Goal: Transaction & Acquisition: Subscribe to service/newsletter

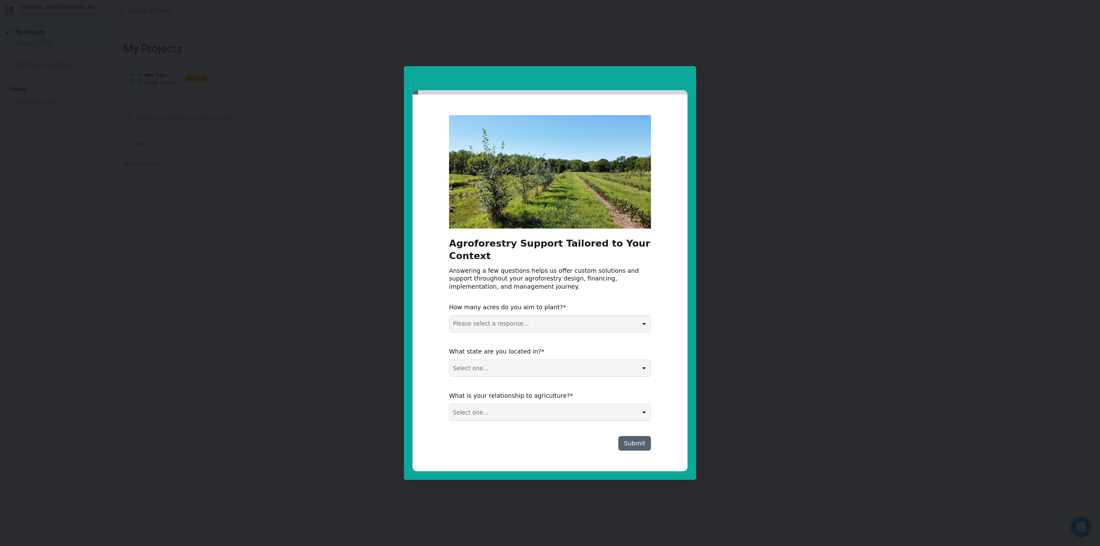
click at [531, 323] on select "Please select a response... 0-5 acres 5-50 acres 50-100 acres 100+ acres" at bounding box center [549, 324] width 201 height 16
select select "50-100 acres"
click at [449, 316] on select "Please select a response... 0-5 acres 5-50 acres 50-100 acres 100+ acres" at bounding box center [549, 324] width 201 height 16
click at [539, 370] on select "Select one... Non-US AL AK AZ AR CA CO CT DE FL GA HI ID IL IN IA KS KY LA ME M…" at bounding box center [549, 368] width 201 height 16
select select "KS"
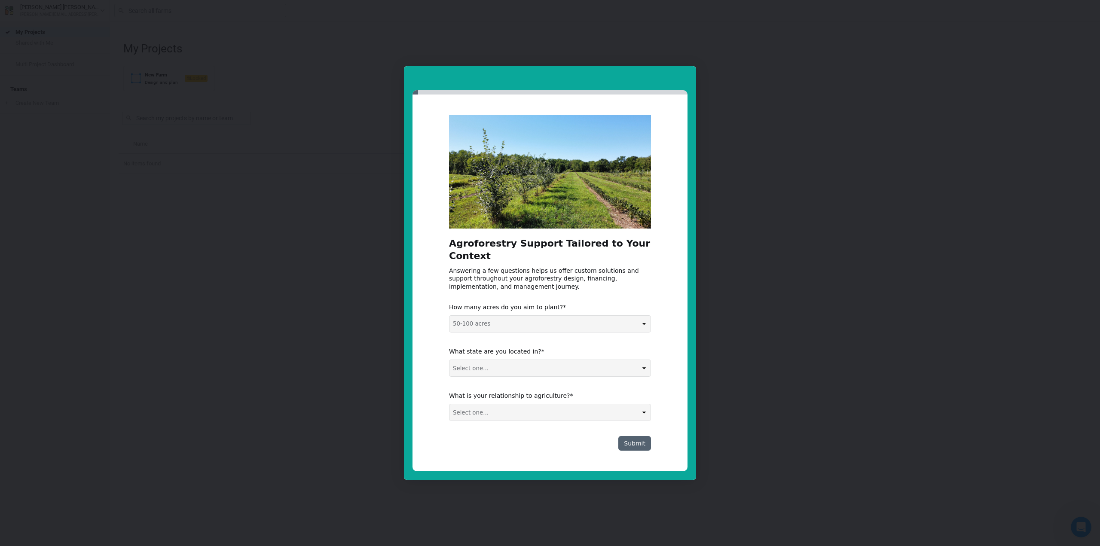
click at [449, 360] on select "Select one... Non-US AL AK AZ AR CA CO CT DE FL GA HI ID IL IN IA KS KY LA ME M…" at bounding box center [549, 368] width 201 height 16
click at [529, 412] on select "Select one... Agribusiness / Co-op Farmer / Landowner Agri-Food Supply Chain Fo…" at bounding box center [549, 412] width 201 height 16
select select "Farmer / Landowner"
click at [449, 404] on select "Select one... Agribusiness / Co-op Farmer / Landowner Agri-Food Supply Chain Fo…" at bounding box center [549, 412] width 201 height 16
click at [636, 444] on button "Submit" at bounding box center [634, 443] width 33 height 15
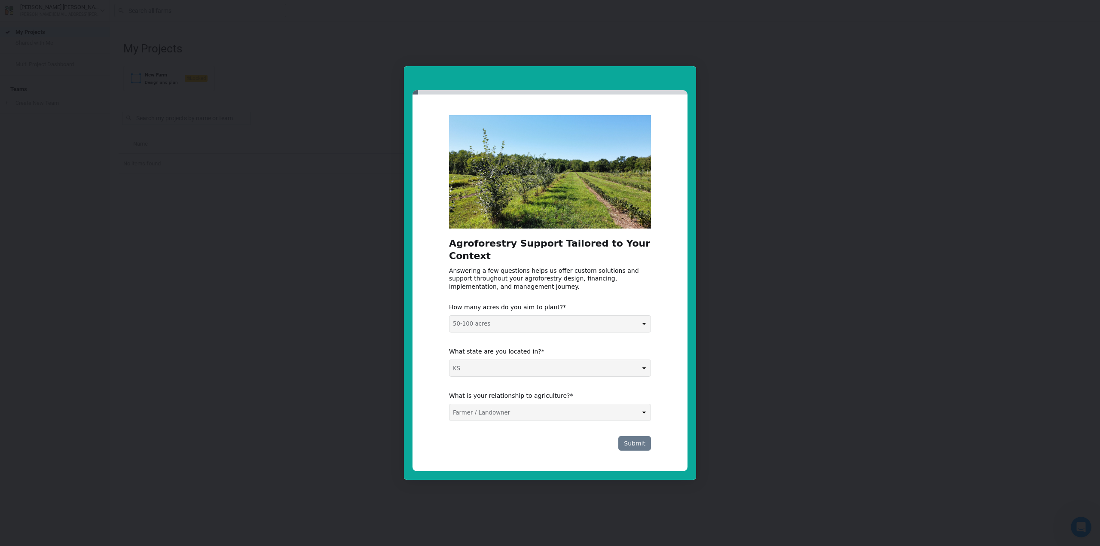
click at [648, 446] on button "Submit" at bounding box center [634, 443] width 33 height 15
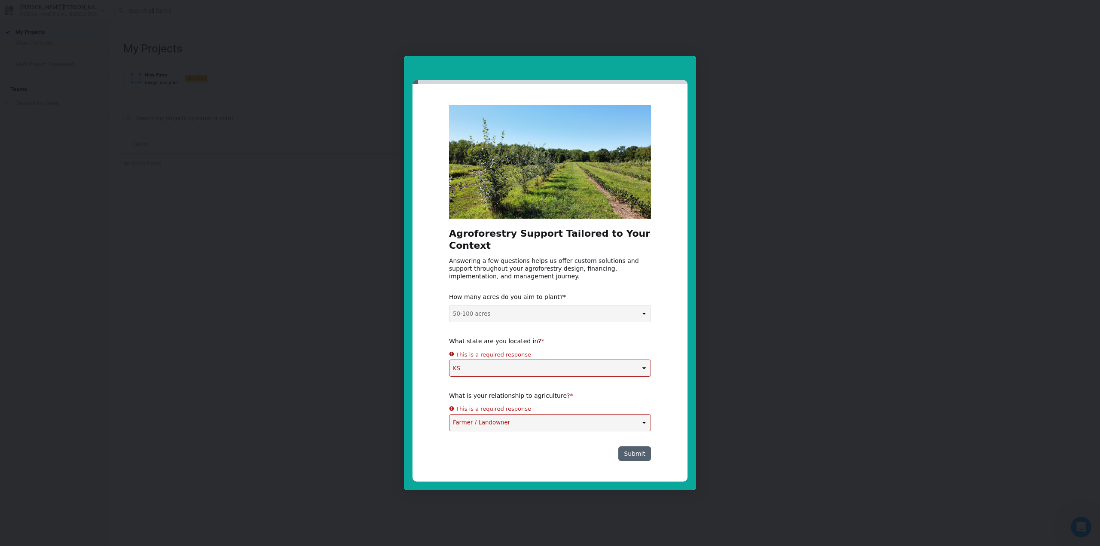
click at [538, 323] on div "Agroforestry Support Tailored to Your Context Answering a few questions helps u…" at bounding box center [550, 283] width 202 height 356
click at [449, 306] on select "Please select a response... 0-5 acres 5-50 acres 50-100 acres 100+ acres" at bounding box center [549, 313] width 201 height 16
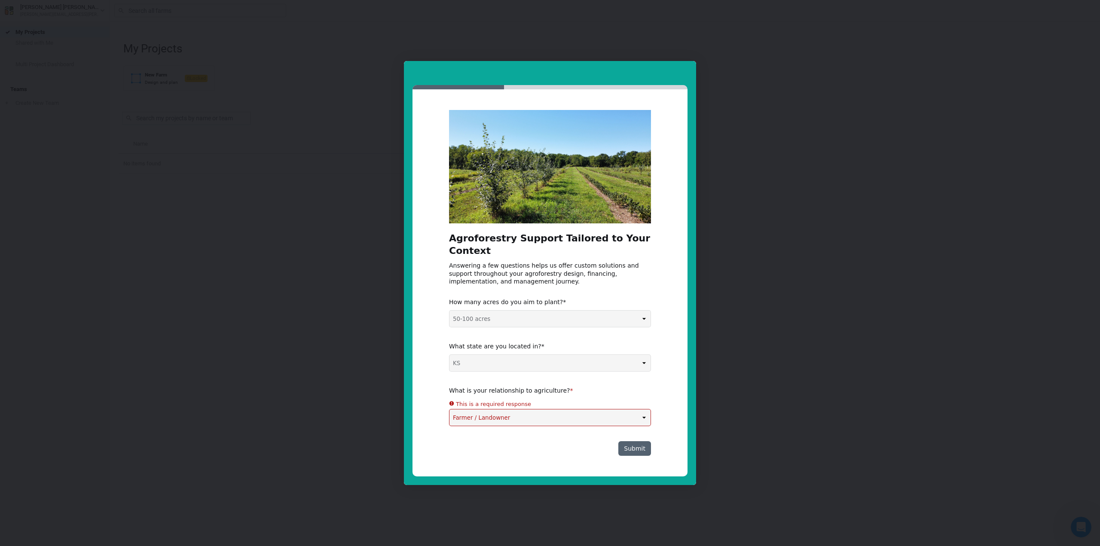
click at [527, 373] on div "Agroforestry Support Tailored to Your Context Answering a few questions helps u…" at bounding box center [550, 283] width 202 height 346
click at [449, 355] on select "Select one... Non-US AL AK AZ AR CA CO CT DE FL GA HI ID IL IN IA KS KY LA ME M…" at bounding box center [549, 363] width 201 height 16
click at [521, 417] on select "Select one... Agribusiness / Co-op Farmer / Landowner Agri-Food Supply Chain Fo…" at bounding box center [549, 417] width 201 height 16
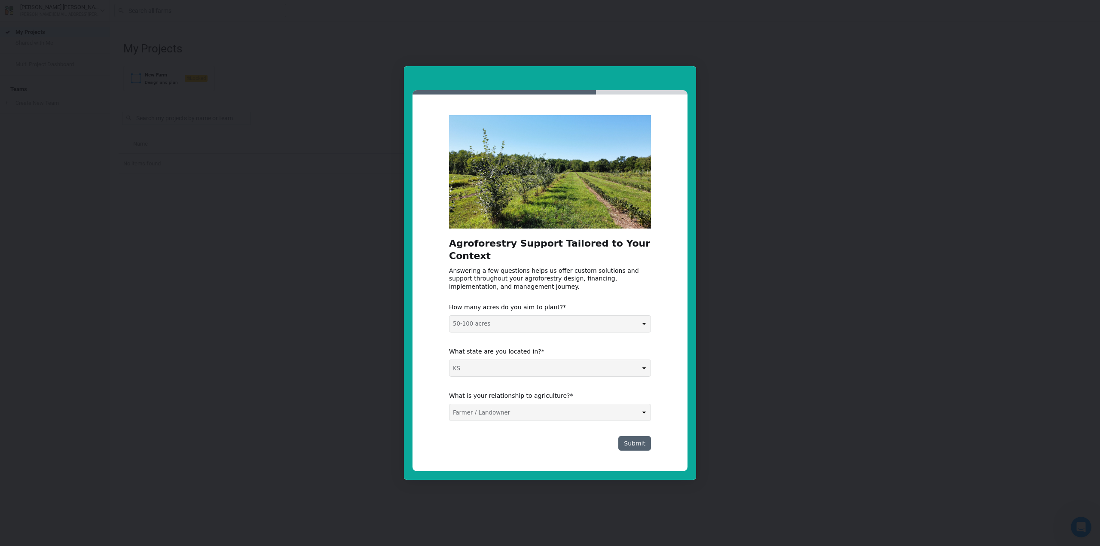
click at [449, 404] on select "Select one... Agribusiness / Co-op Farmer / Landowner Agri-Food Supply Chain Fo…" at bounding box center [549, 412] width 201 height 16
click at [638, 447] on button "Submit" at bounding box center [634, 443] width 33 height 15
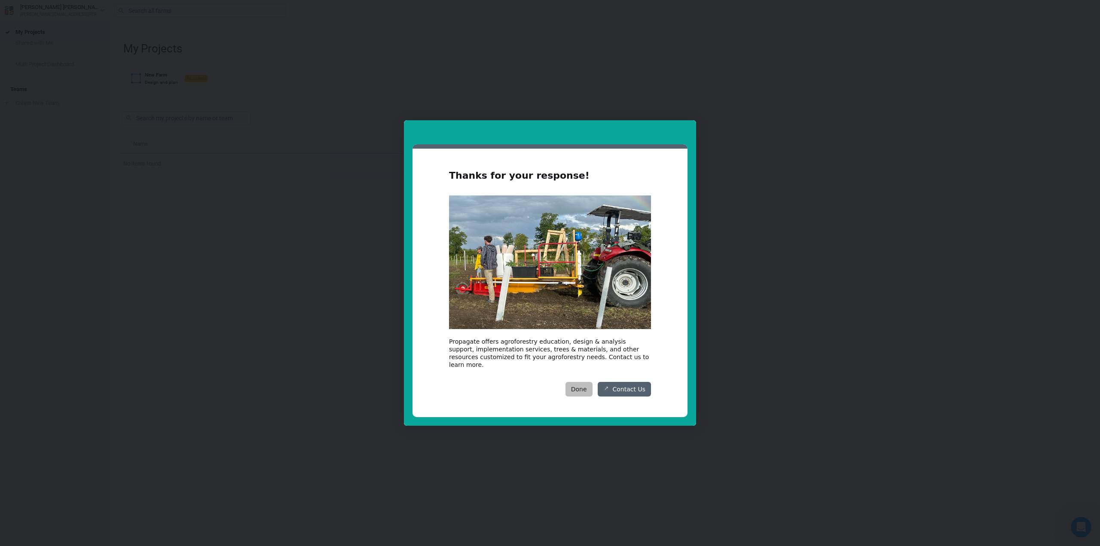
click at [582, 385] on button "Done" at bounding box center [578, 389] width 27 height 15
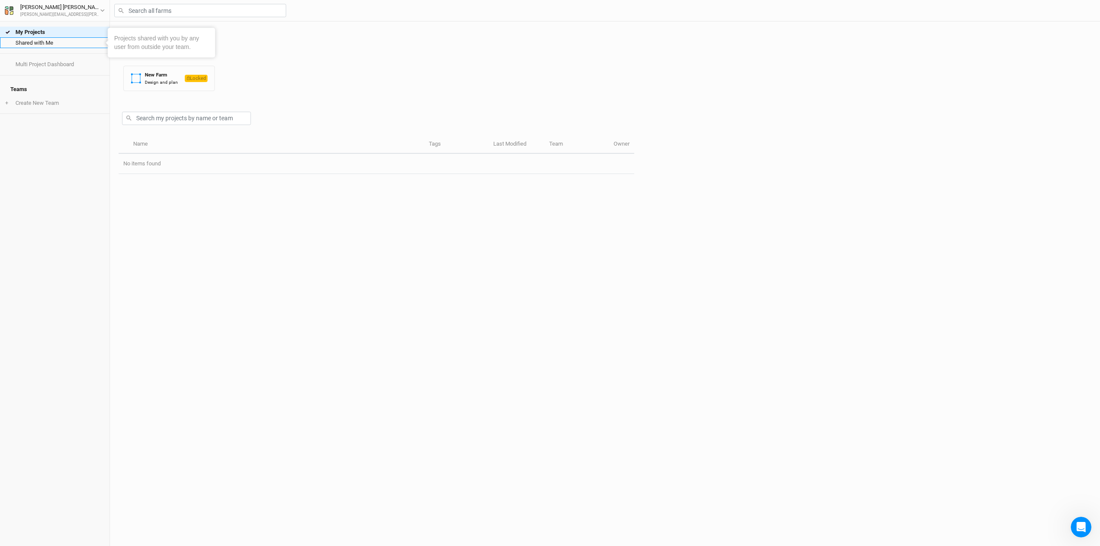
click at [49, 46] on link "Shared with Me" at bounding box center [55, 42] width 110 height 11
click at [55, 61] on link "Multi Project Dashboard" at bounding box center [55, 64] width 110 height 11
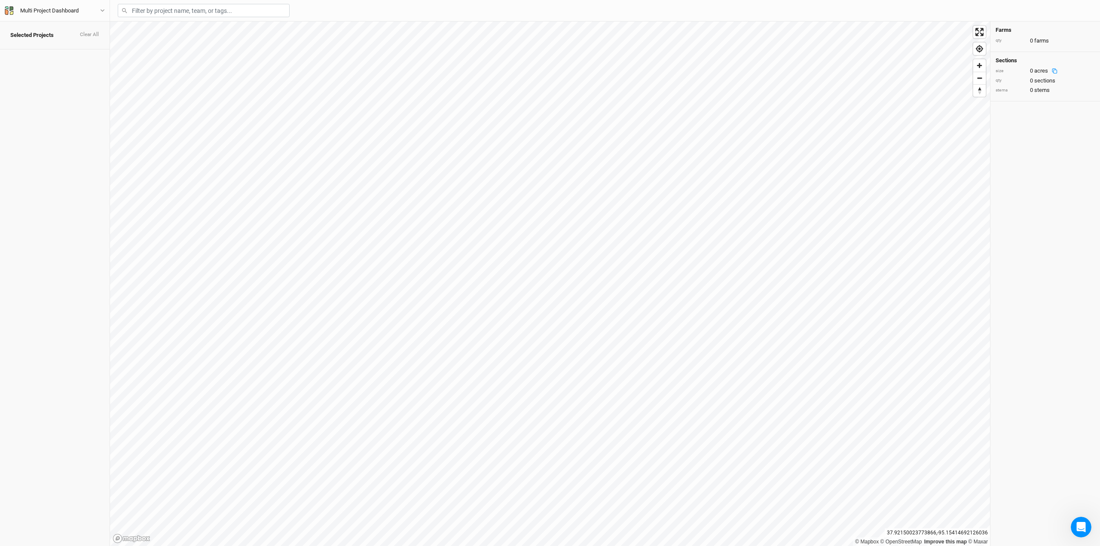
click at [1052, 70] on icon at bounding box center [1055, 71] width 6 height 6
click at [1054, 70] on icon at bounding box center [1055, 71] width 6 height 6
click at [96, 11] on button "Multi Project Dashboard" at bounding box center [54, 10] width 101 height 9
click at [58, 35] on button "User settings" at bounding box center [71, 35] width 68 height 11
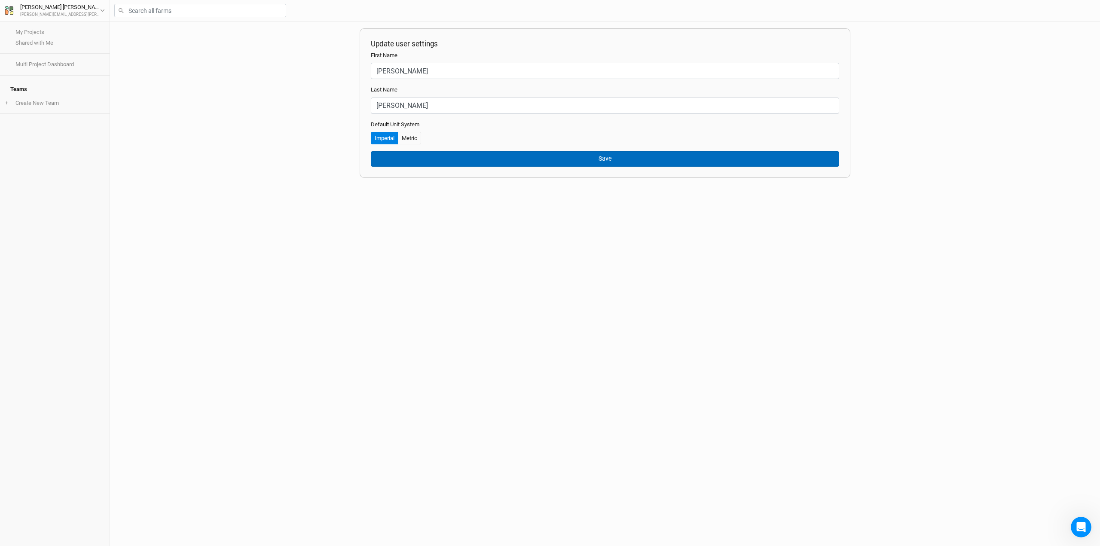
click at [506, 160] on button "Save" at bounding box center [605, 158] width 468 height 15
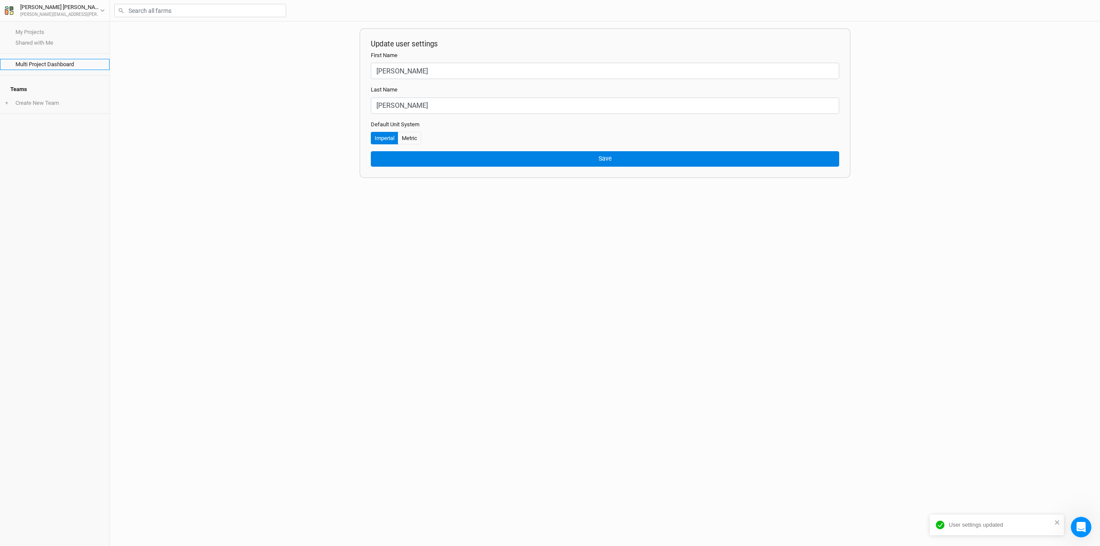
click at [52, 65] on link "Multi Project Dashboard" at bounding box center [55, 64] width 110 height 11
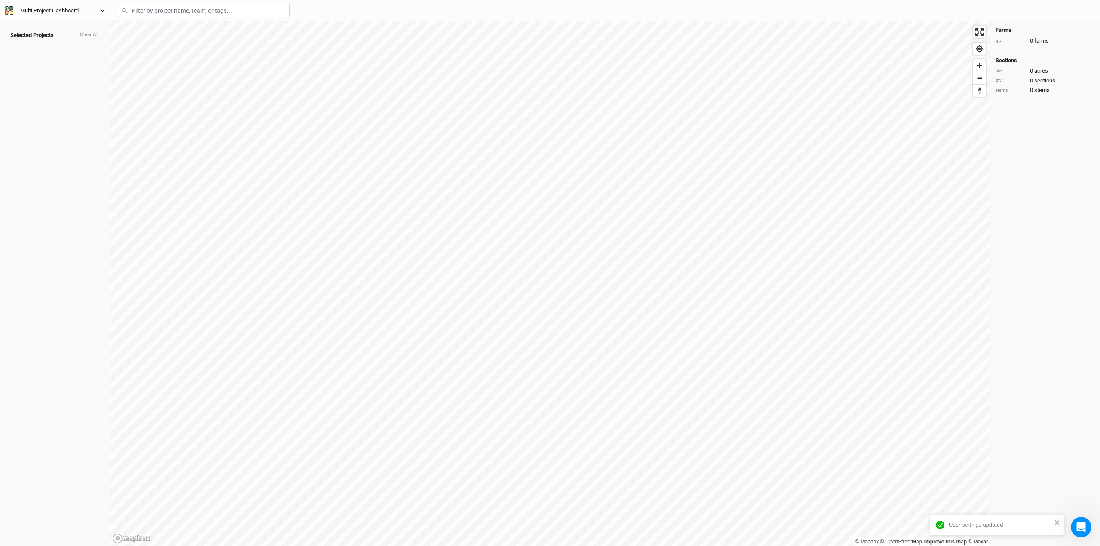
click at [54, 15] on button "Multi Project Dashboard" at bounding box center [54, 10] width 101 height 9
click at [65, 20] on button "Back" at bounding box center [71, 23] width 68 height 11
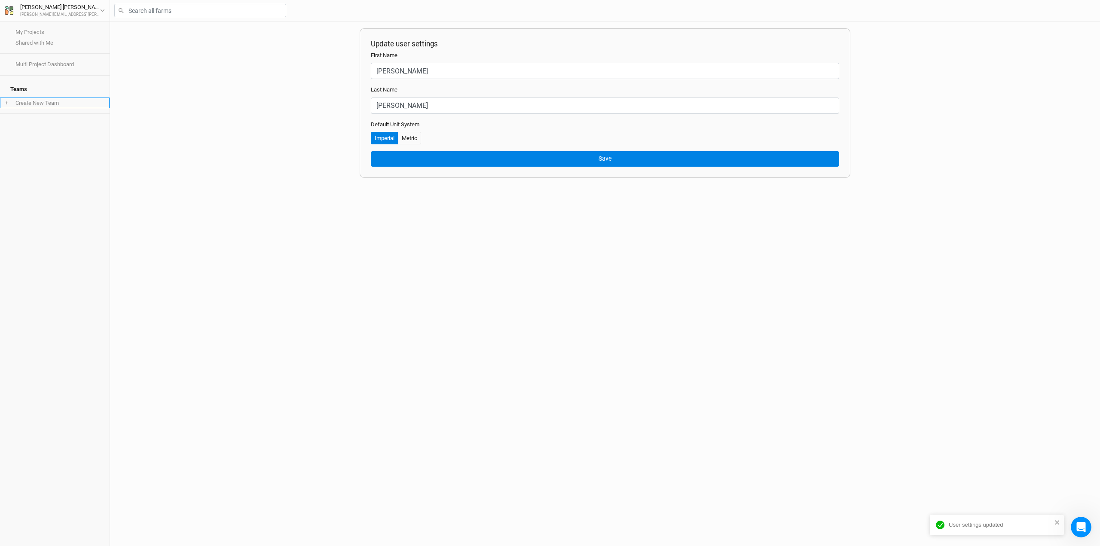
click at [29, 98] on li "+ Create New Team" at bounding box center [55, 103] width 110 height 11
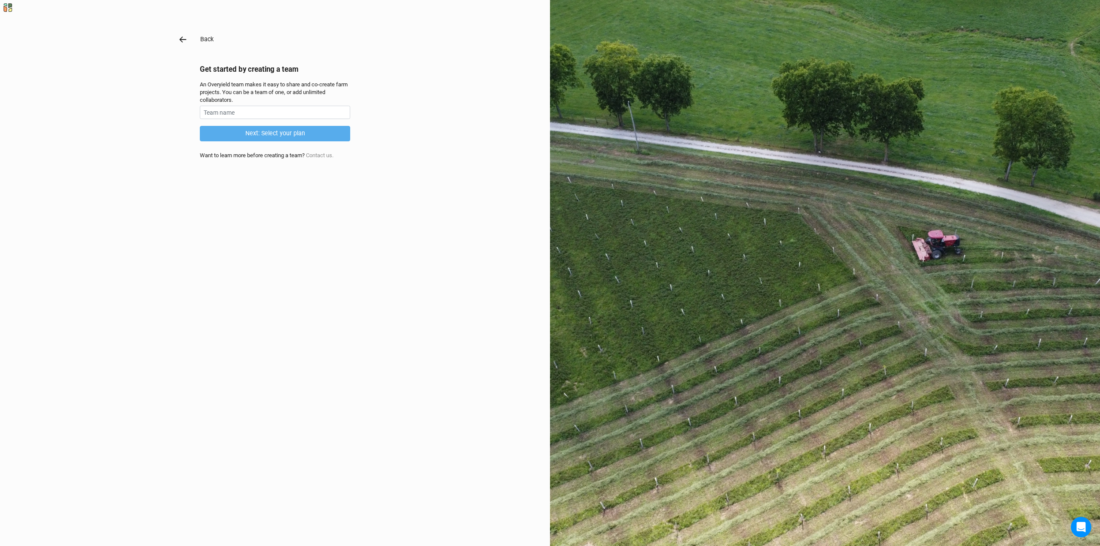
click at [186, 38] on icon "button" at bounding box center [182, 39] width 9 height 9
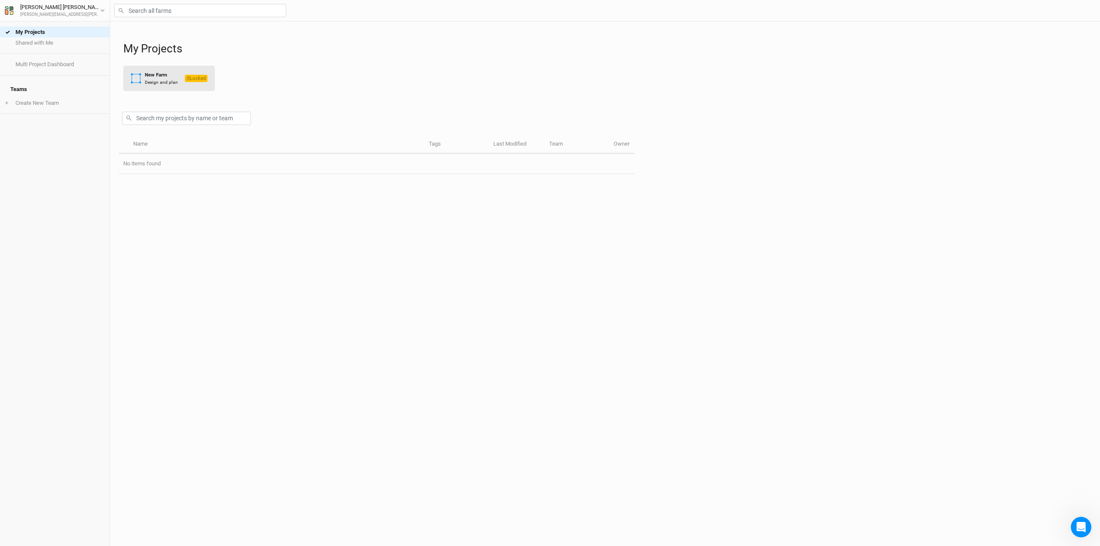
click at [139, 76] on icon "button" at bounding box center [136, 78] width 11 height 11
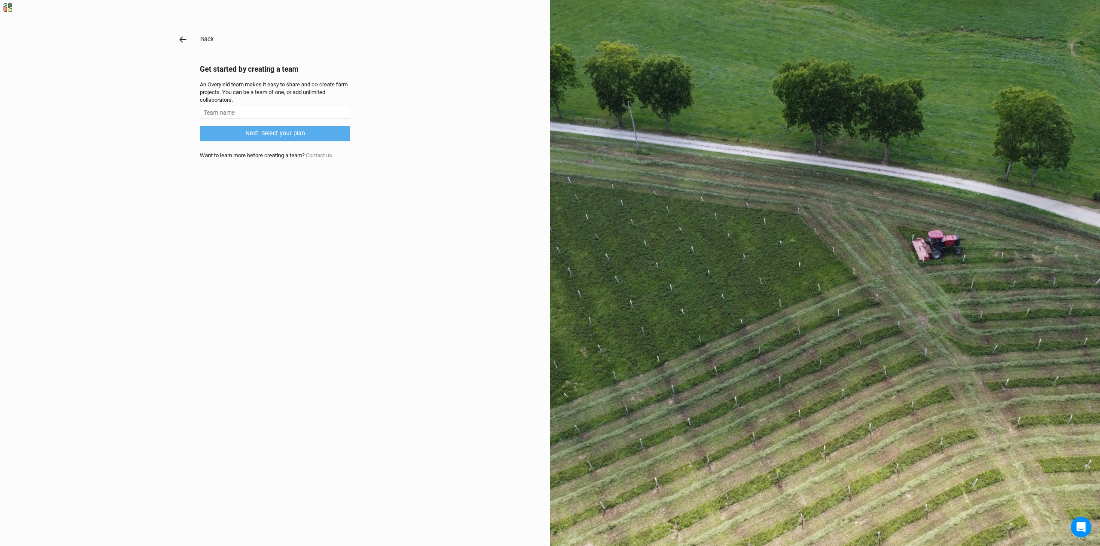
click at [181, 41] on icon "button" at bounding box center [182, 39] width 9 height 9
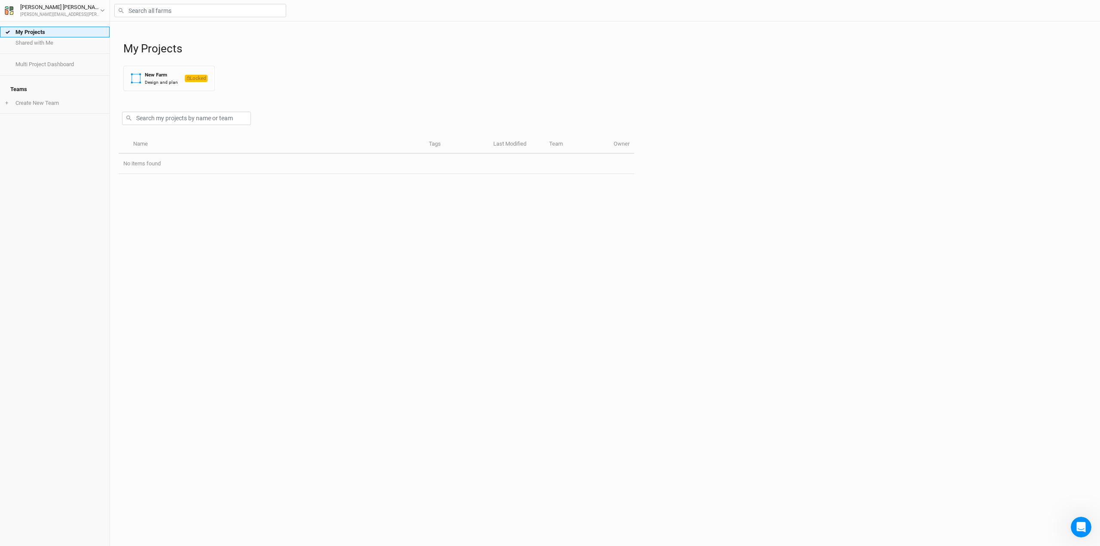
click at [69, 35] on link "My Projects" at bounding box center [55, 32] width 110 height 11
click at [180, 77] on button "New Farm Design and plan Locked" at bounding box center [168, 78] width 91 height 25
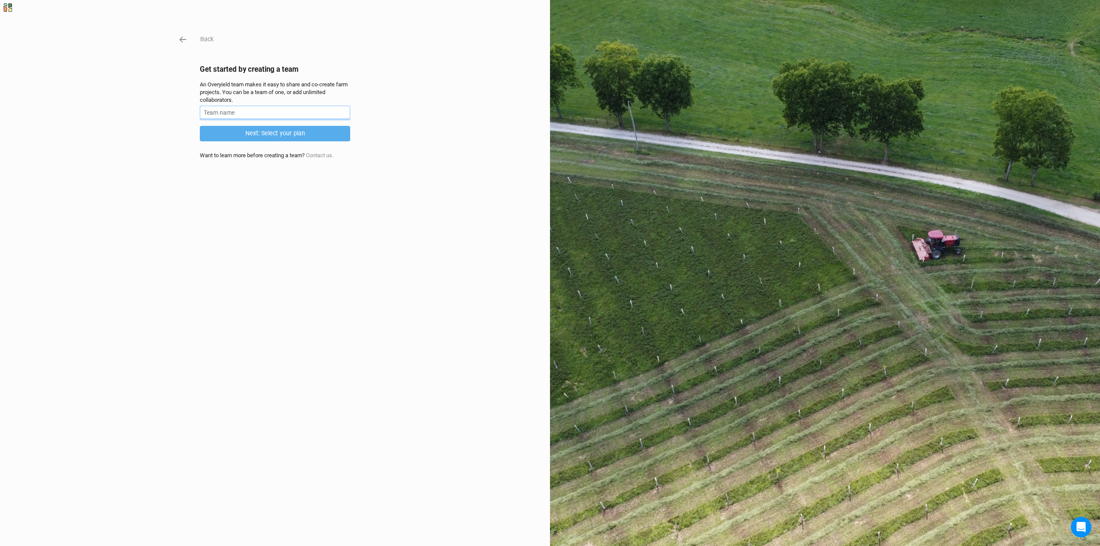
click at [236, 112] on input "text" at bounding box center [275, 112] width 150 height 13
click at [252, 133] on button "Next: Select your plan" at bounding box center [275, 133] width 150 height 15
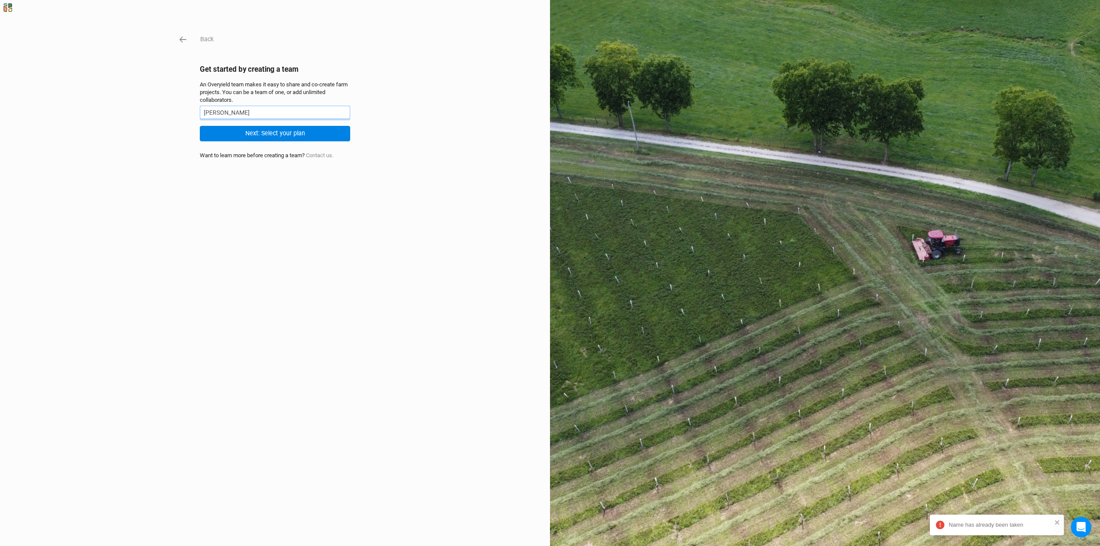
click at [271, 111] on input "[PERSON_NAME]" at bounding box center [275, 112] width 150 height 13
type input "Zach L"
click at [287, 126] on button "Next: Select your plan" at bounding box center [275, 133] width 150 height 15
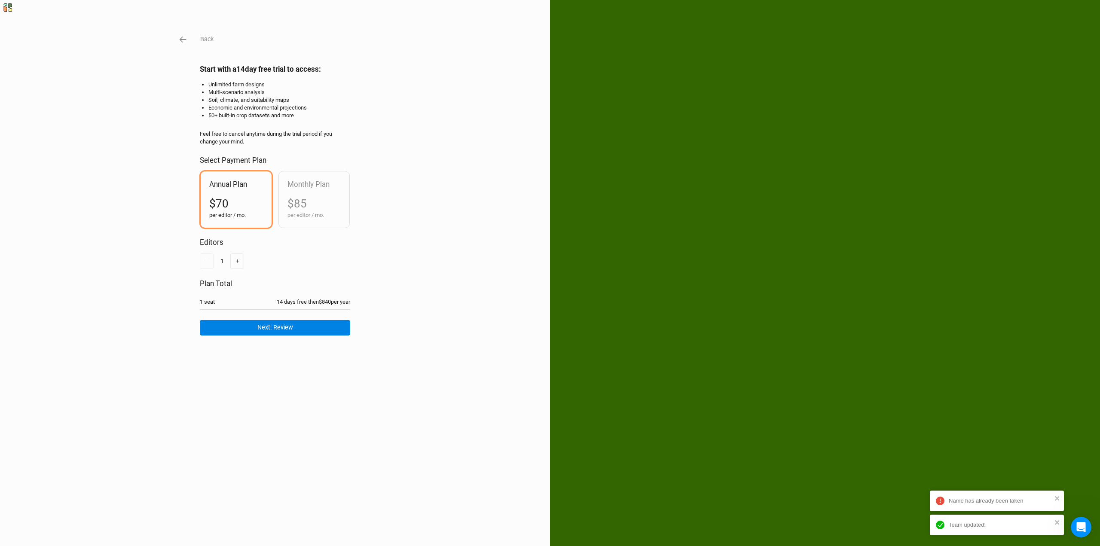
drag, startPoint x: 252, startPoint y: 303, endPoint x: 287, endPoint y: 299, distance: 35.0
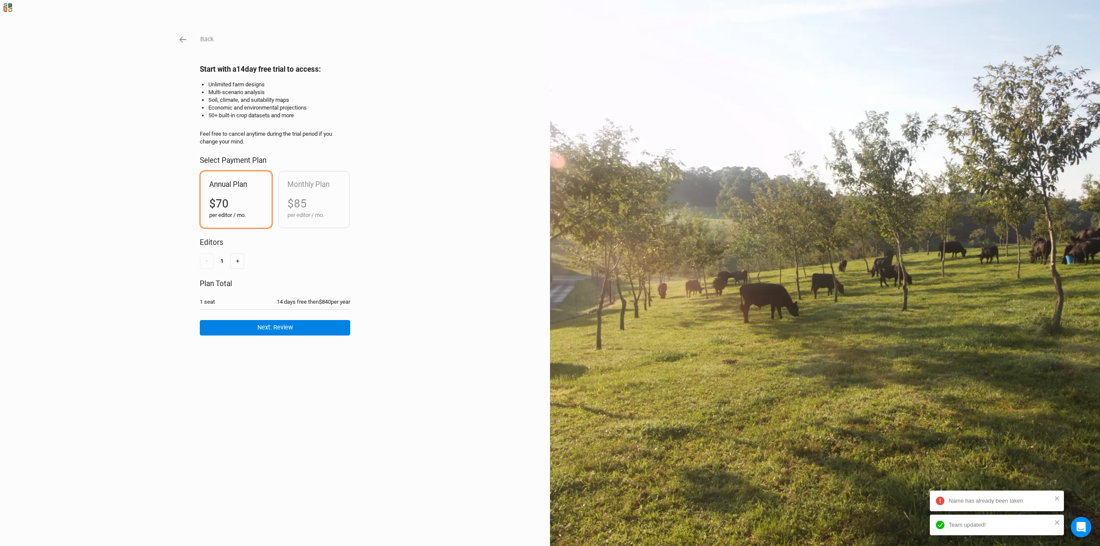
click at [256, 303] on div "1 seat 14 days free then $840 per year" at bounding box center [275, 302] width 150 height 8
drag, startPoint x: 312, startPoint y: 304, endPoint x: 333, endPoint y: 305, distance: 21.5
click at [314, 304] on div "14 days free then $840 per year" at bounding box center [313, 302] width 73 height 8
click at [347, 301] on div "14 days free then $840 per year" at bounding box center [313, 302] width 73 height 8
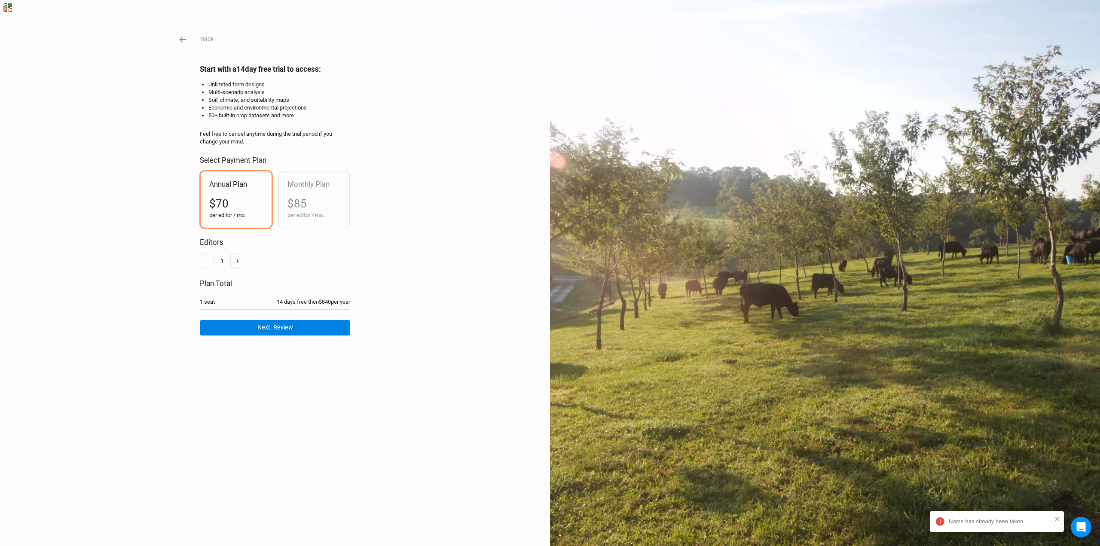
click at [321, 301] on div "14 days free then $840 per year" at bounding box center [313, 302] width 73 height 8
drag, startPoint x: 323, startPoint y: 296, endPoint x: 301, endPoint y: 208, distance: 90.4
click at [323, 296] on div "1 seat 14 days free then $840 per year" at bounding box center [275, 302] width 150 height 15
click at [187, 38] on div "Back Start with a 14 day free trial to access: Unlimited farm designs Multi-sce…" at bounding box center [550, 273] width 1100 height 546
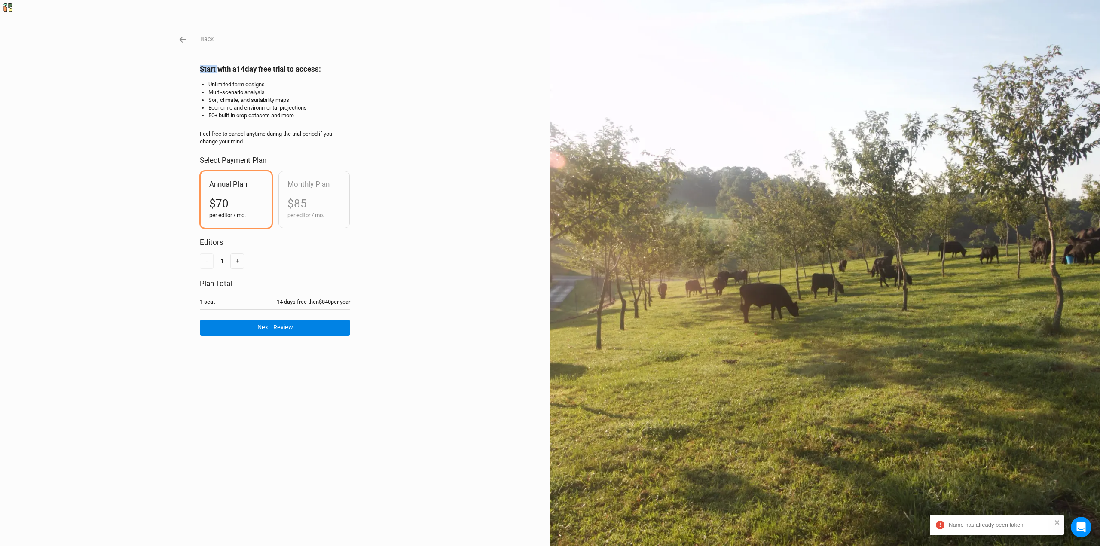
click at [187, 38] on div "Back Start with a 14 day free trial to access: Unlimited farm designs Multi-sce…" at bounding box center [550, 273] width 1100 height 546
